Goal: Share content: Share content

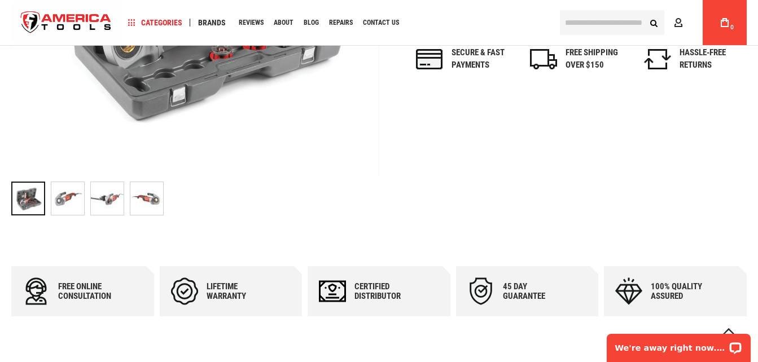
scroll to position [451, 0]
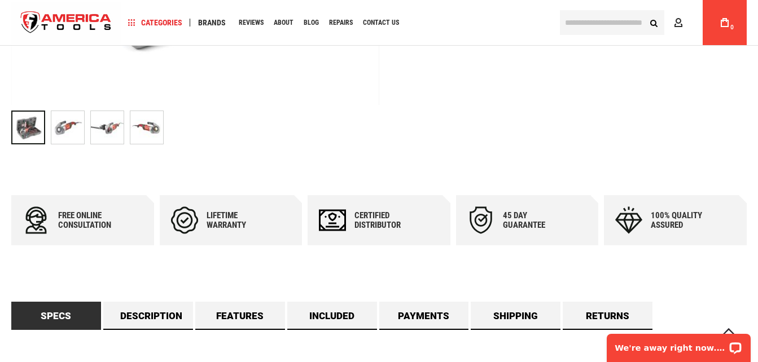
click at [42, 125] on div at bounding box center [28, 128] width 34 height 34
click at [67, 128] on img at bounding box center [67, 127] width 33 height 33
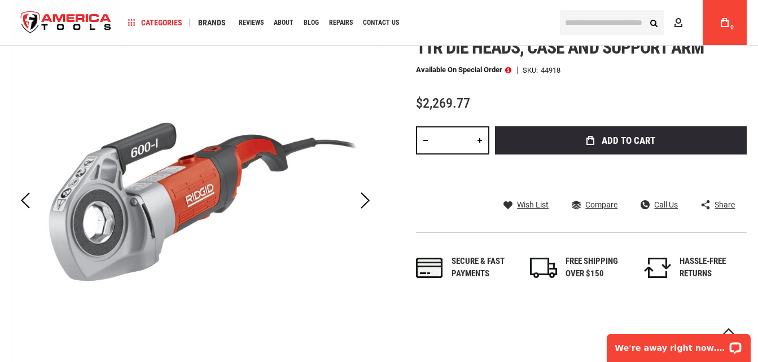
scroll to position [169, 0]
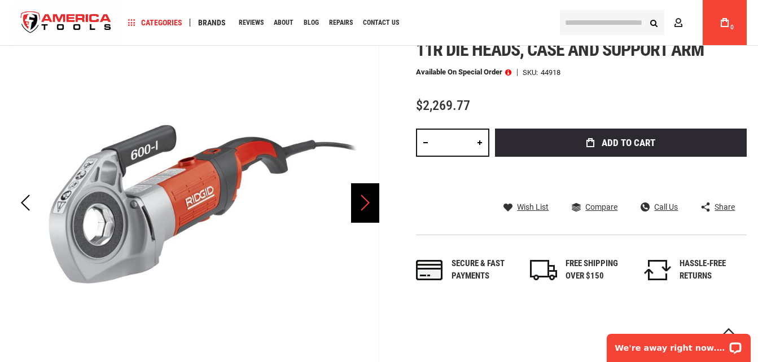
click at [363, 204] on div "Next" at bounding box center [365, 202] width 28 height 39
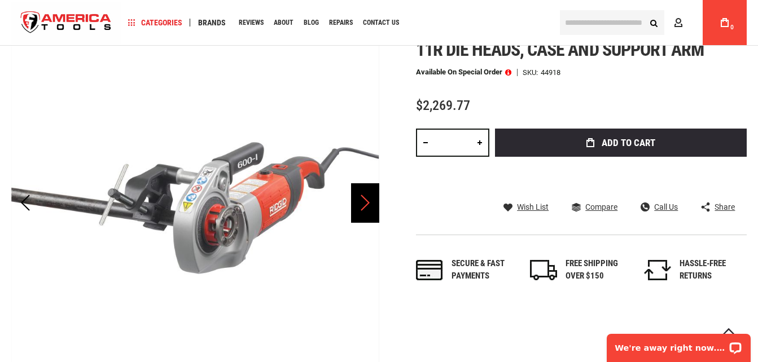
click at [361, 202] on div "Next" at bounding box center [365, 202] width 28 height 39
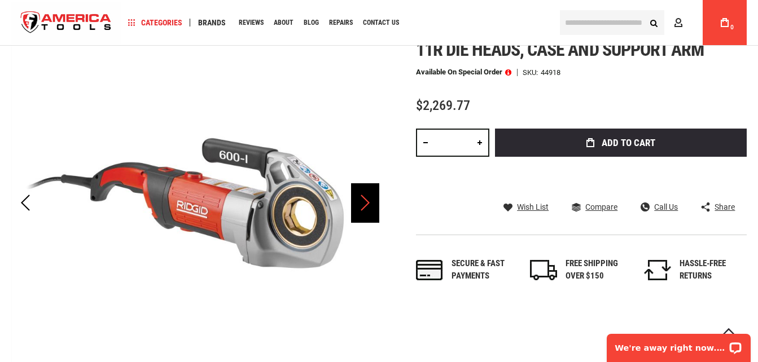
click at [360, 200] on div "Next" at bounding box center [365, 202] width 28 height 39
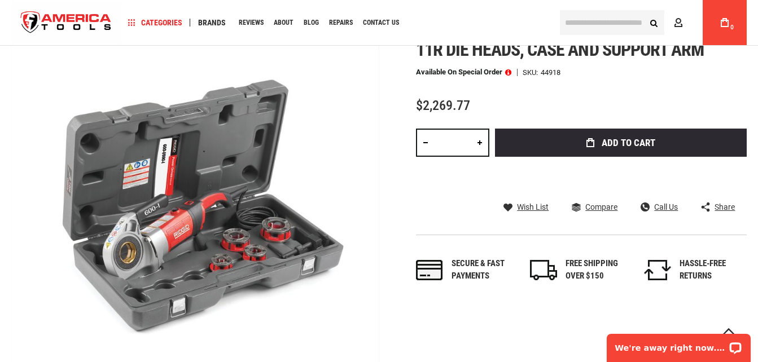
click at [721, 208] on span "Share" at bounding box center [724, 207] width 20 height 8
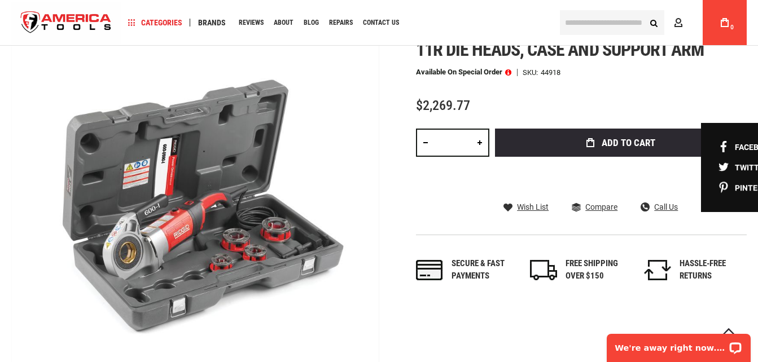
click at [714, 146] on div "Facebook Twitter Pinterest" at bounding box center [747, 167] width 93 height 89
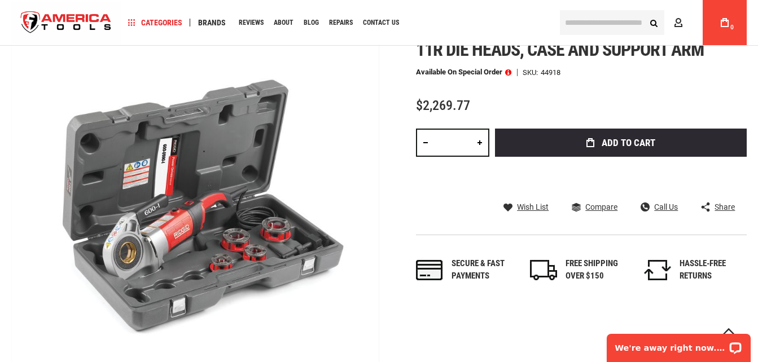
click at [712, 208] on div "Share" at bounding box center [718, 207] width 34 height 10
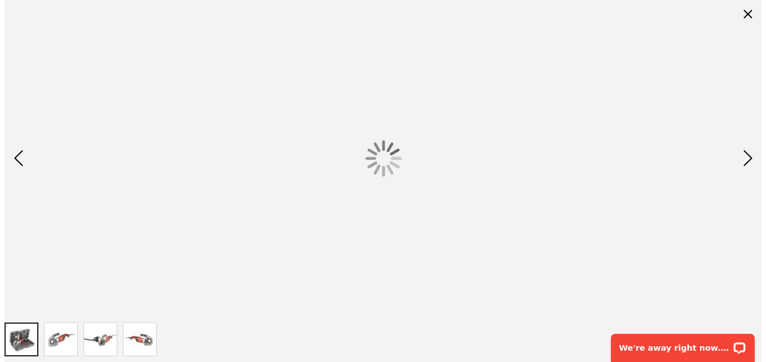
scroll to position [0, 0]
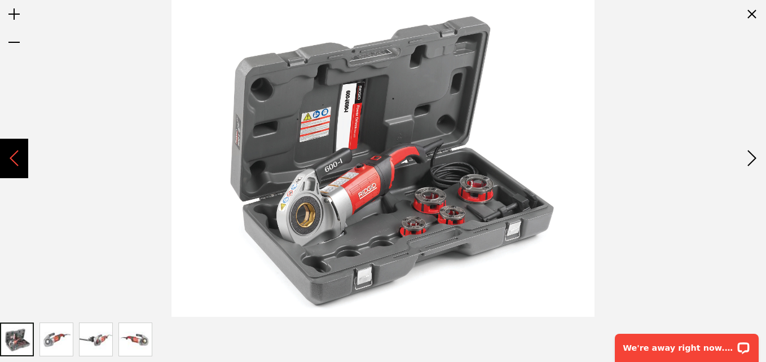
click at [14, 152] on div "Previous" at bounding box center [14, 158] width 28 height 39
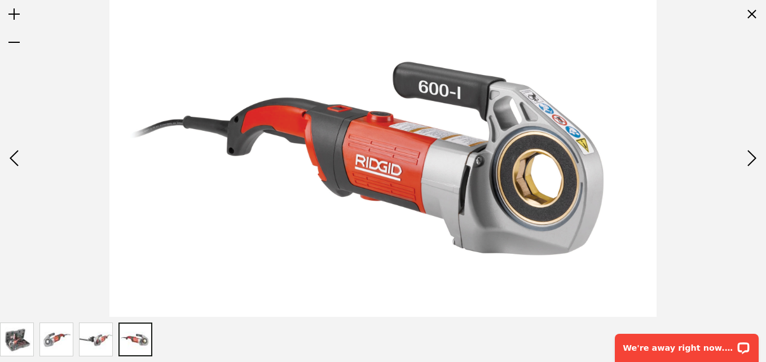
click at [16, 337] on img at bounding box center [17, 339] width 33 height 33
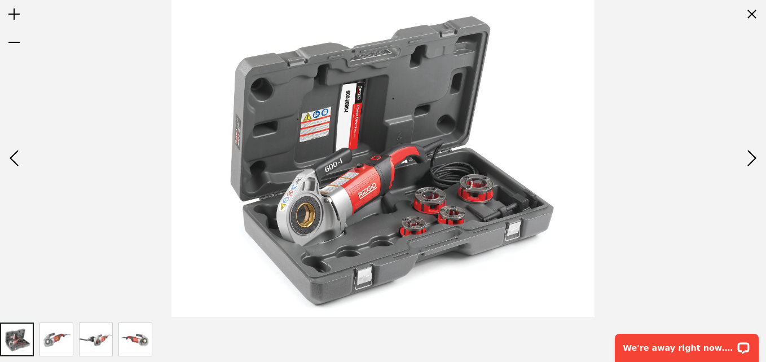
drag, startPoint x: 748, startPoint y: 18, endPoint x: 726, endPoint y: 49, distance: 37.9
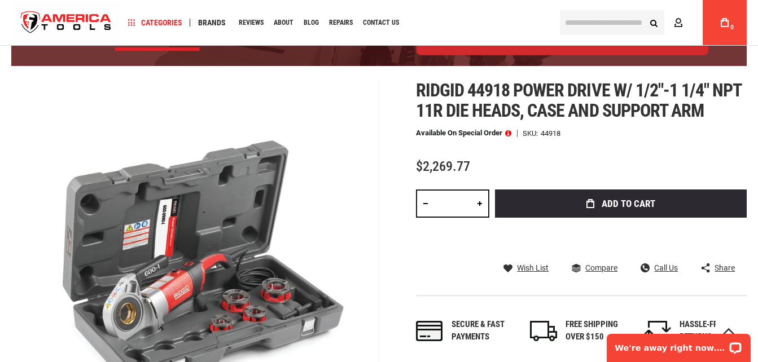
scroll to position [113, 0]
